Goal: Transaction & Acquisition: Obtain resource

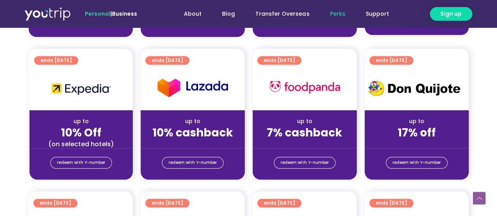
scroll to position [353, 0]
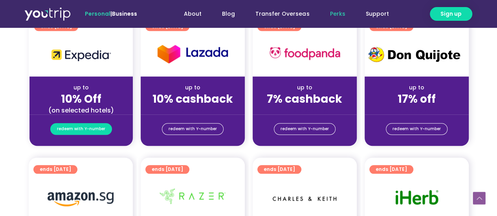
click at [80, 129] on span "redeem with Y-number" at bounding box center [81, 129] width 48 height 11
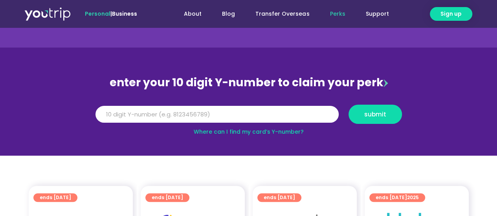
scroll to position [32, 0]
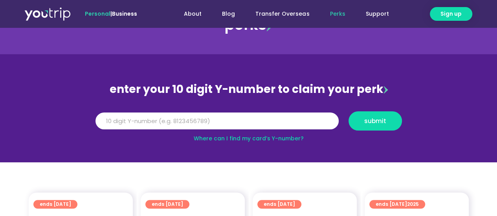
click at [221, 137] on link "Where can I find my card’s Y-number?" at bounding box center [249, 139] width 110 height 8
click at [146, 121] on input "Y Number" at bounding box center [216, 121] width 243 height 17
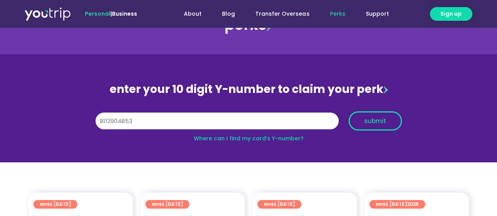
type input "8112904853"
click at [373, 126] on button "submit" at bounding box center [374, 121] width 53 height 19
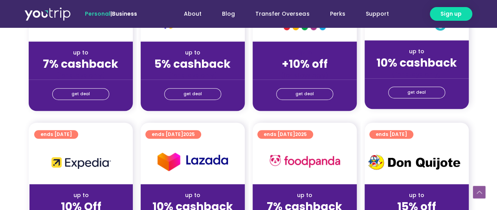
scroll to position [353, 0]
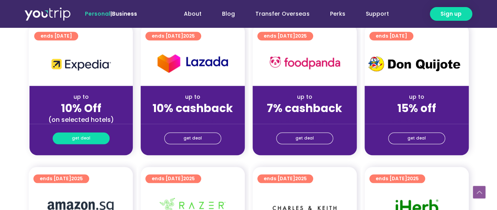
click at [81, 139] on span "get deal" at bounding box center [81, 138] width 18 height 11
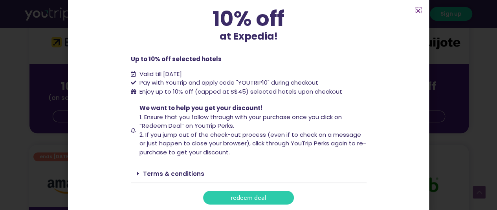
scroll to position [393, 0]
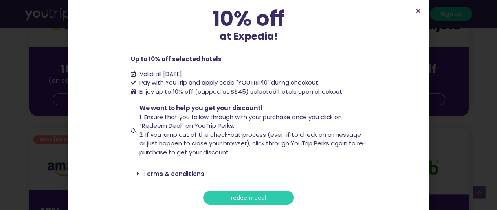
click at [246, 199] on span "redeem deal" at bounding box center [249, 198] width 36 height 6
